Goal: Task Accomplishment & Management: Use online tool/utility

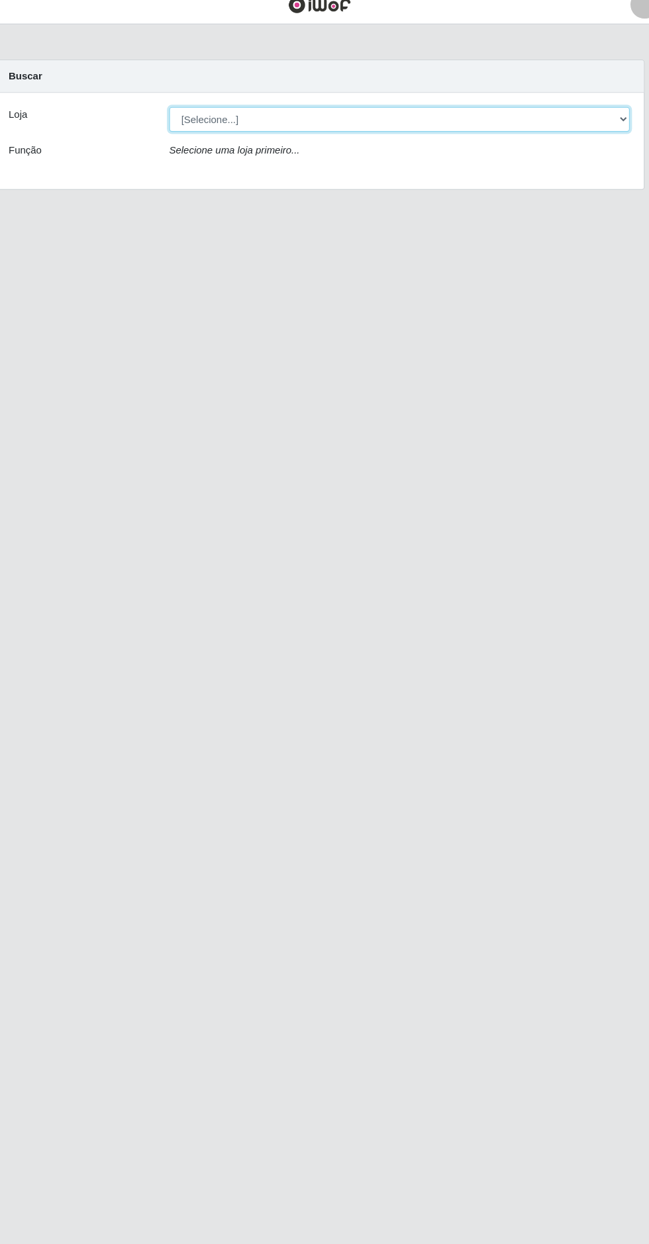
click at [376, 123] on select "[Selecione...] Extrabom - Loja 05 [GEOGRAPHIC_DATA]" at bounding box center [399, 125] width 431 height 23
select select "494"
click at [184, 114] on select "[Selecione...] Extrabom - Loja 05 [GEOGRAPHIC_DATA]" at bounding box center [399, 125] width 431 height 23
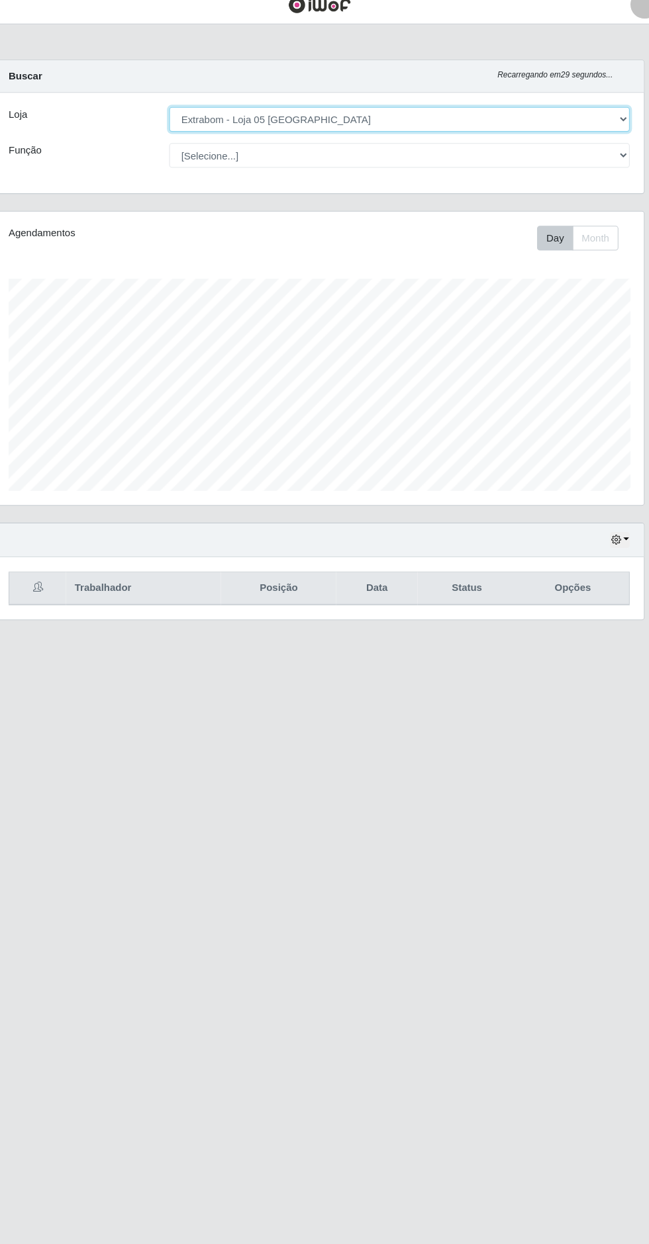
scroll to position [274, 608]
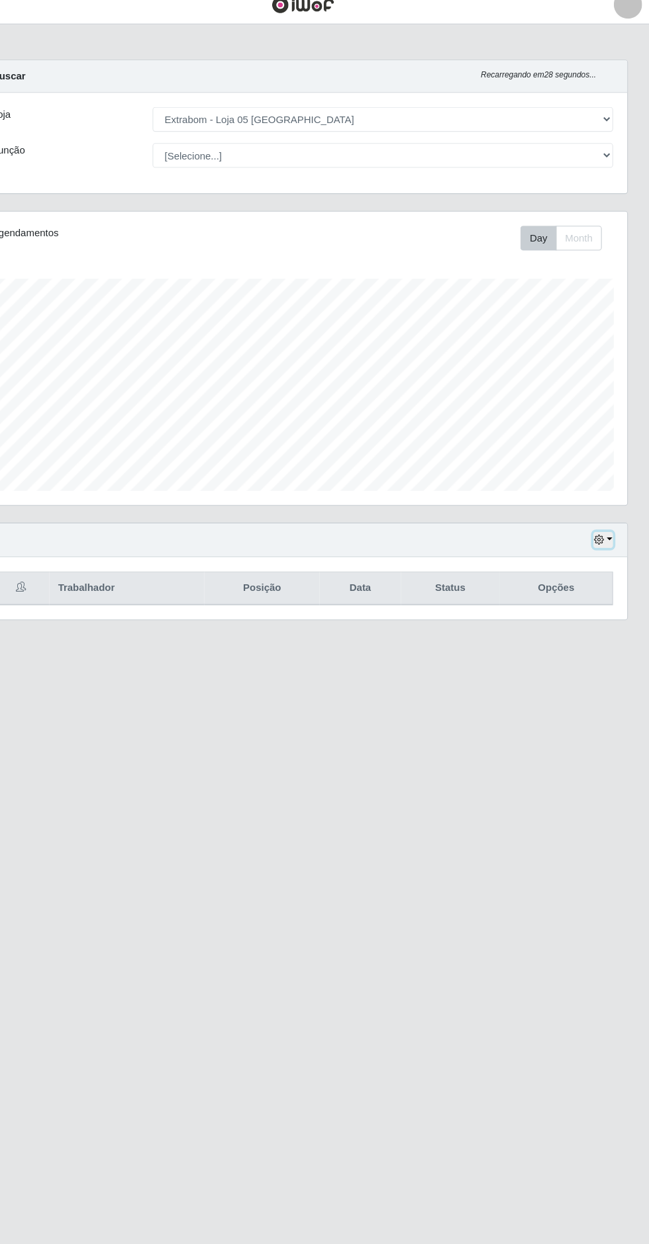
click at [608, 518] on button "button" at bounding box center [605, 519] width 19 height 15
click at [558, 575] on button "1 dia" at bounding box center [561, 570] width 105 height 28
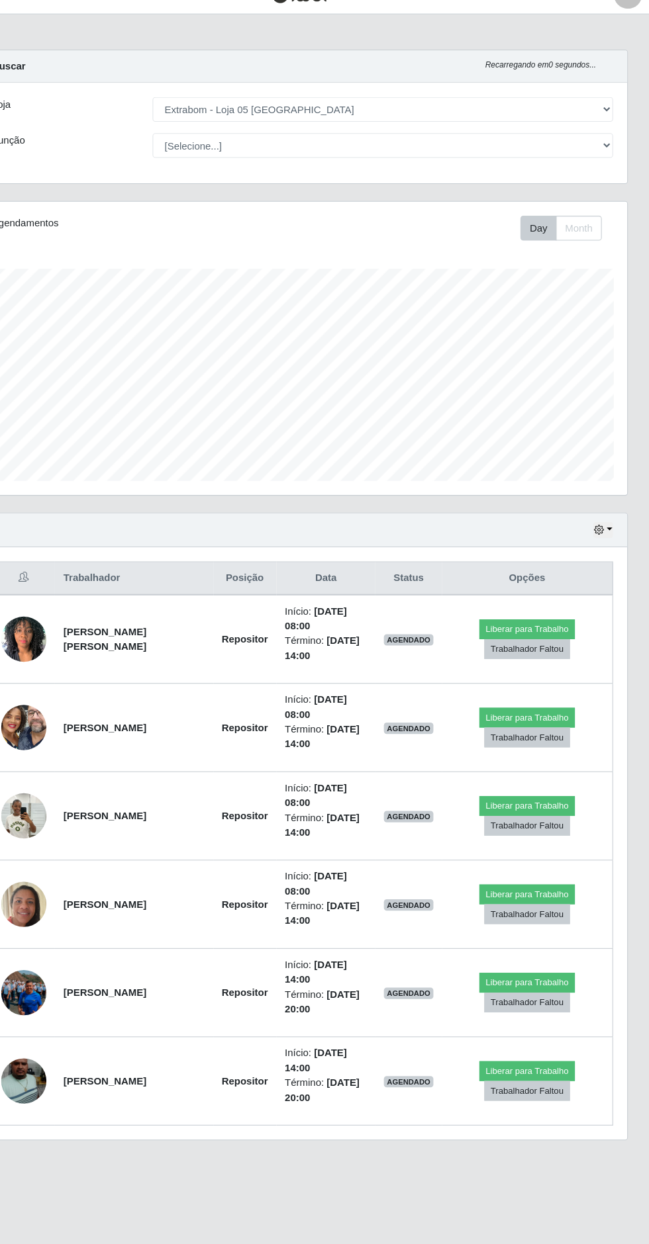
click at [62, 950] on img at bounding box center [63, 952] width 42 height 75
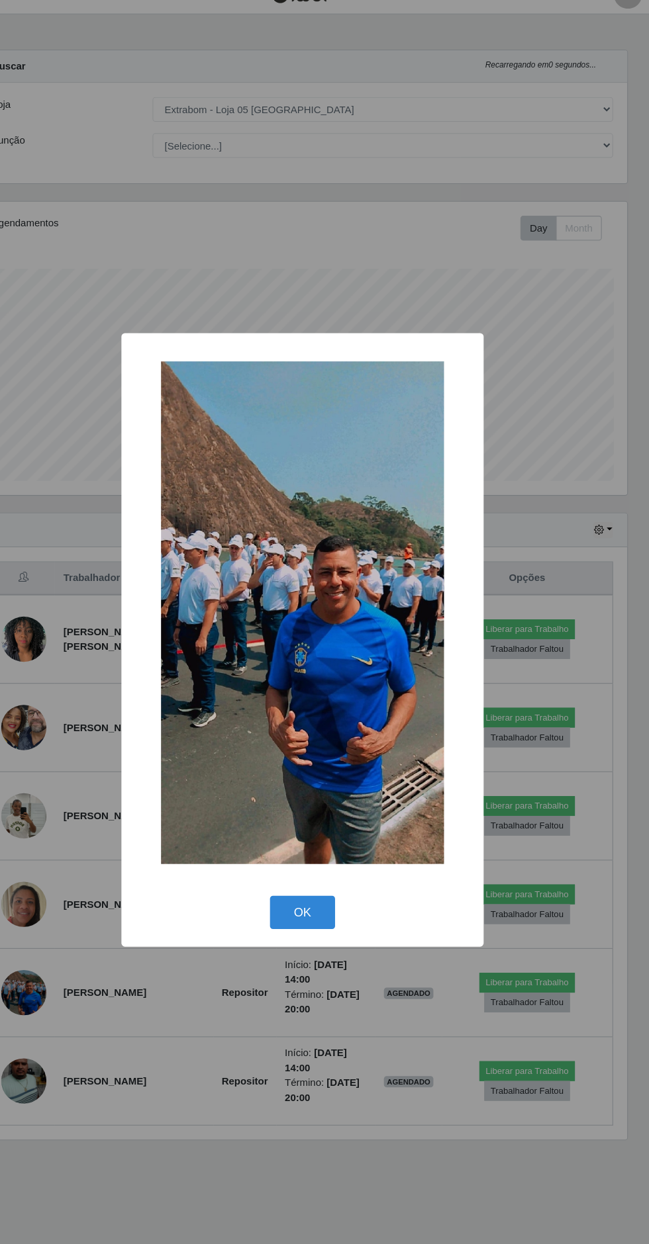
click at [267, 896] on div "OK Cancel" at bounding box center [324, 877] width 312 height 38
click at [324, 893] on button "OK" at bounding box center [325, 877] width 62 height 31
